Goal: Transaction & Acquisition: Complete application form

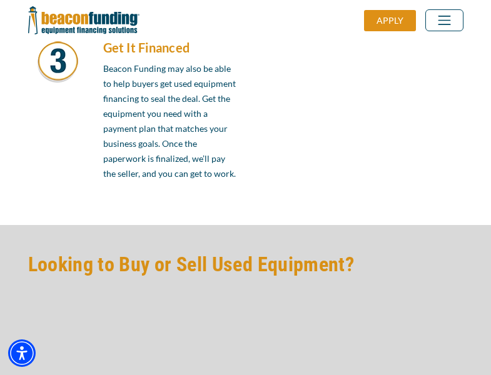
scroll to position [1063, 0]
